Goal: Information Seeking & Learning: Find specific fact

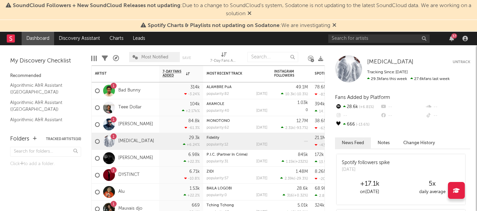
click at [251, 12] on icon at bounding box center [250, 12] width 4 height 5
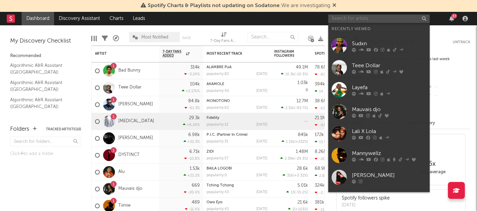
click at [343, 17] on input "text" at bounding box center [378, 19] width 101 height 8
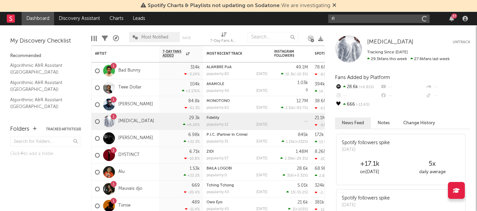
type input "r"
